Goal: Transaction & Acquisition: Purchase product/service

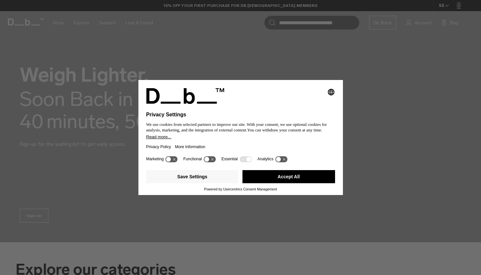
click at [273, 178] on button "Accept All" at bounding box center [289, 176] width 93 height 13
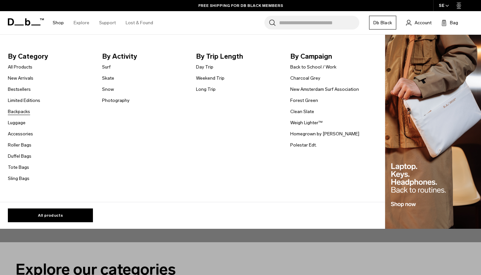
click at [26, 110] on link "Backpacks" at bounding box center [19, 111] width 22 height 7
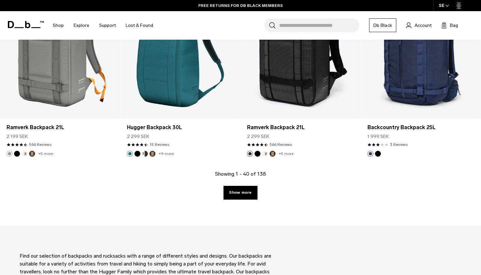
scroll to position [1843, 0]
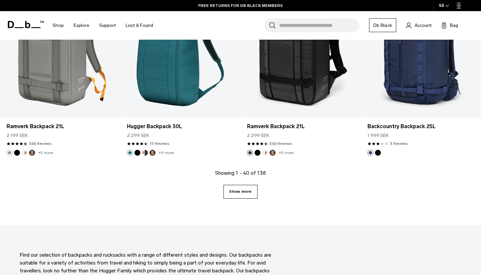
click at [240, 191] on link "Show more" at bounding box center [241, 192] width 34 height 14
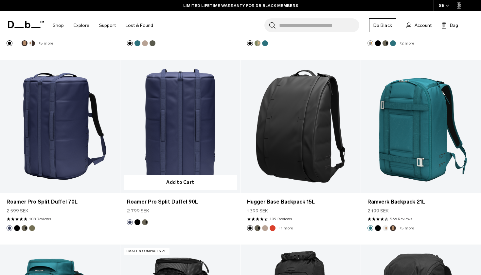
scroll to position [2331, 0]
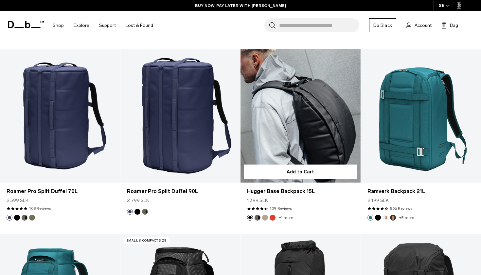
click at [268, 138] on link "Hugger Base Backpack 15L" at bounding box center [301, 115] width 120 height 133
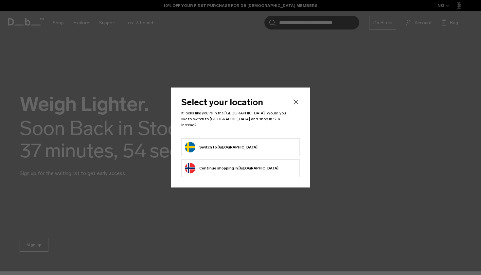
click at [243, 144] on form "Switch to Sweden" at bounding box center [240, 147] width 111 height 10
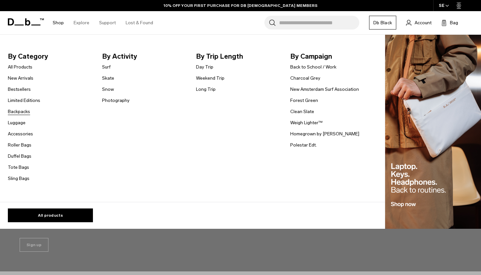
click at [15, 110] on link "Backpacks" at bounding box center [19, 111] width 22 height 7
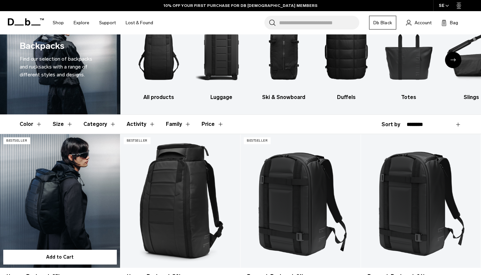
scroll to position [31, 0]
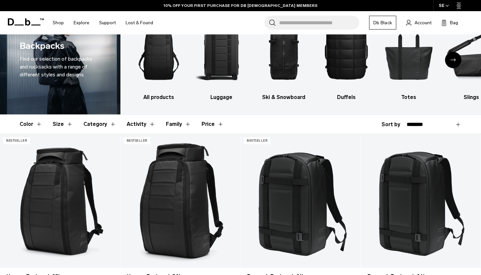
click at [55, 128] on button "Size" at bounding box center [63, 124] width 20 height 19
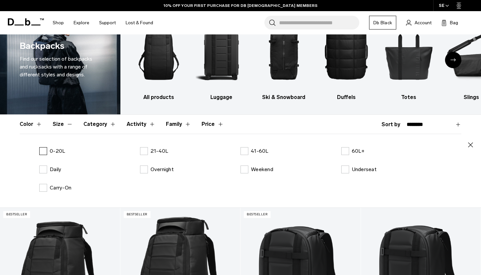
click at [52, 150] on p "0-20L" at bounding box center [57, 151] width 15 height 8
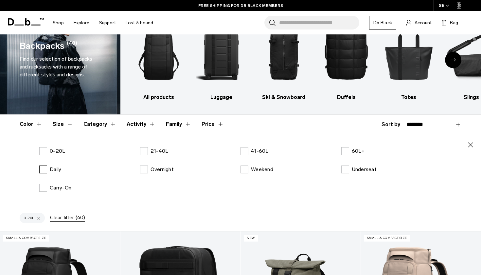
click at [60, 172] on p "Daily" at bounding box center [55, 169] width 11 height 8
click at [255, 122] on header "Color Size Category Activity Family Price" at bounding box center [241, 124] width 442 height 19
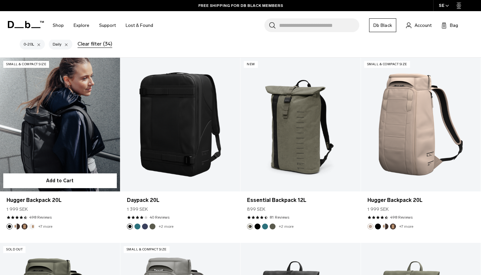
scroll to position [146, 0]
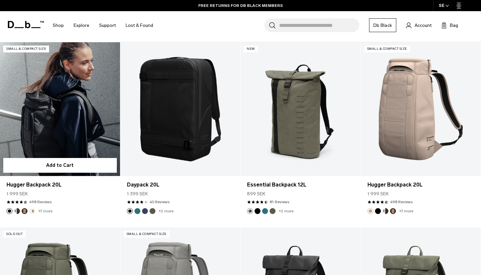
click at [86, 137] on link "Hugger Backpack 20L" at bounding box center [60, 108] width 120 height 133
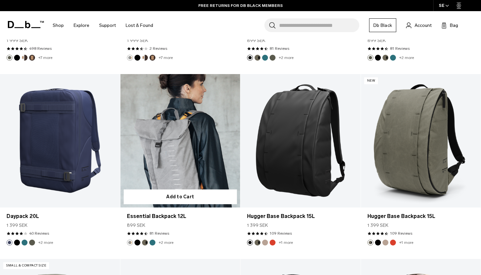
scroll to position [485, 0]
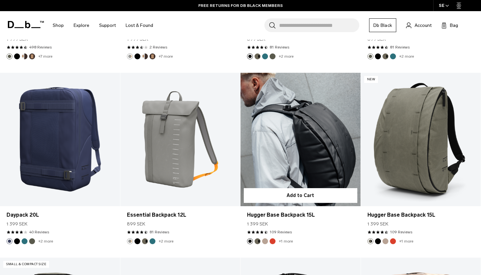
click at [280, 173] on link "Hugger Base Backpack 15L" at bounding box center [301, 139] width 120 height 133
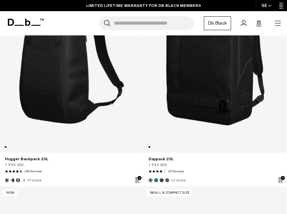
scroll to position [207, 0]
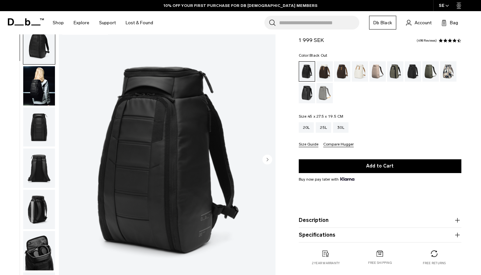
click at [35, 97] on img "button" at bounding box center [39, 85] width 32 height 39
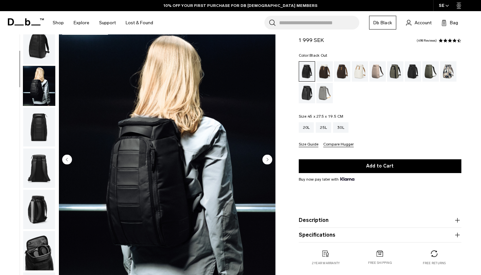
scroll to position [42, 0]
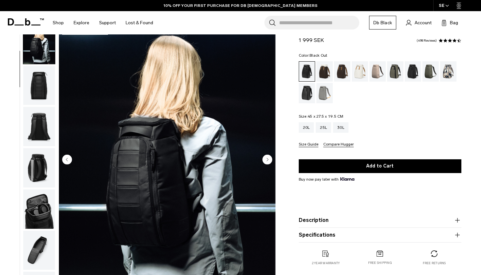
click at [272, 160] on circle "Next slide" at bounding box center [267, 159] width 10 height 10
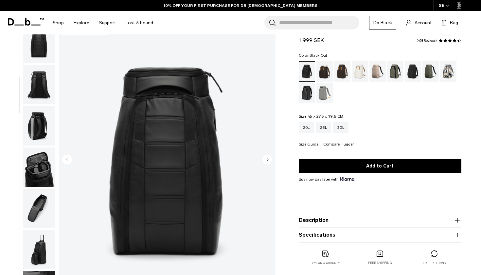
click at [272, 160] on circle "Next slide" at bounding box center [267, 159] width 10 height 10
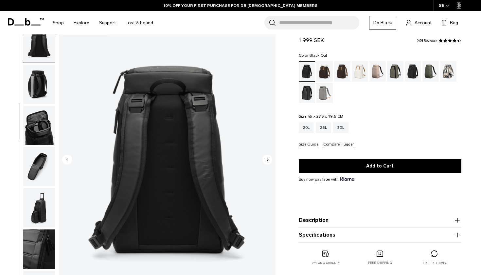
click at [272, 160] on circle "Next slide" at bounding box center [267, 159] width 10 height 10
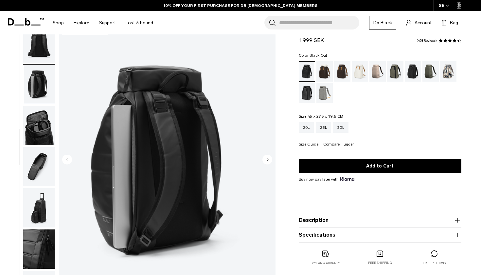
scroll to position [145, 0]
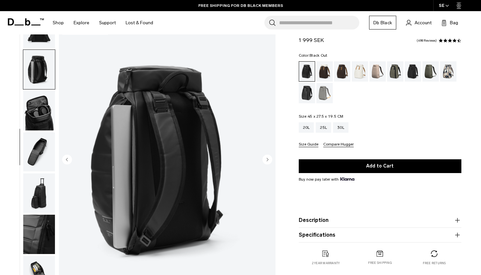
click at [272, 160] on circle "Next slide" at bounding box center [267, 159] width 10 height 10
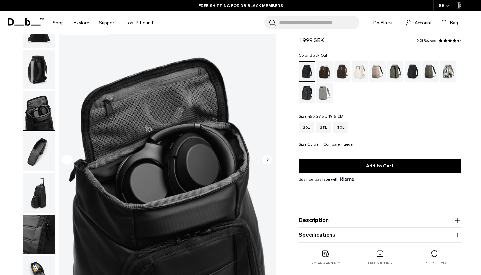
click at [272, 160] on circle "Next slide" at bounding box center [267, 159] width 10 height 10
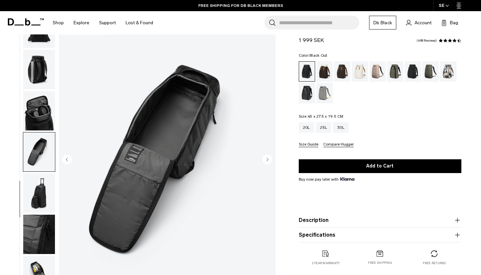
click at [272, 160] on circle "Next slide" at bounding box center [267, 159] width 10 height 10
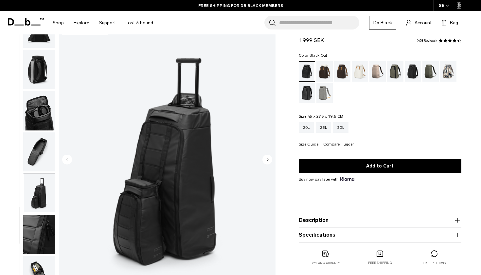
click at [272, 160] on circle "Next slide" at bounding box center [267, 159] width 10 height 10
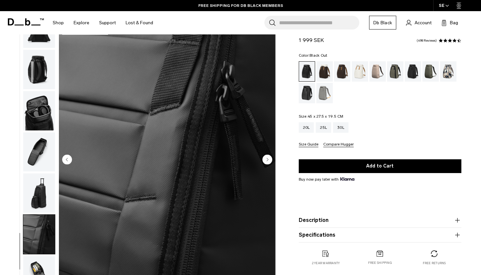
click at [272, 160] on circle "Next slide" at bounding box center [267, 159] width 10 height 10
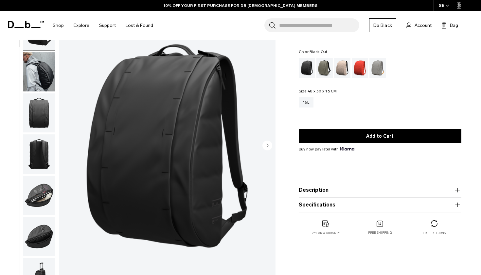
scroll to position [43, 0]
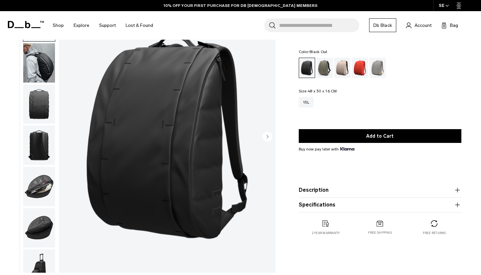
click at [266, 138] on circle "Next slide" at bounding box center [267, 136] width 10 height 10
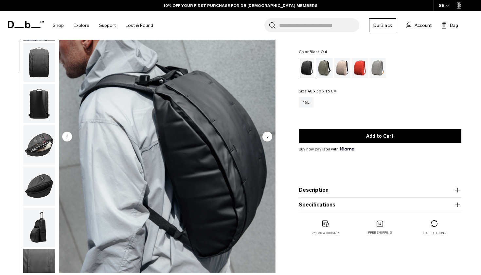
click at [266, 138] on circle "Next slide" at bounding box center [267, 136] width 10 height 10
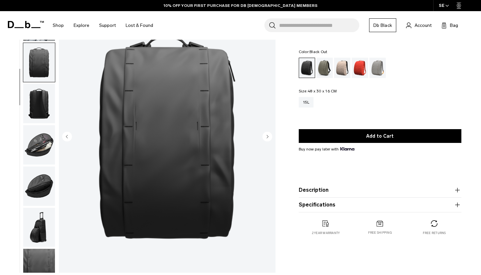
scroll to position [61, 0]
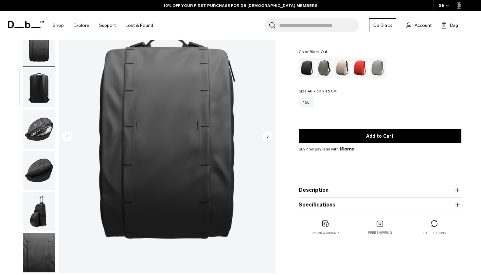
click at [266, 138] on circle "Next slide" at bounding box center [267, 136] width 10 height 10
